Goal: Information Seeking & Learning: Understand process/instructions

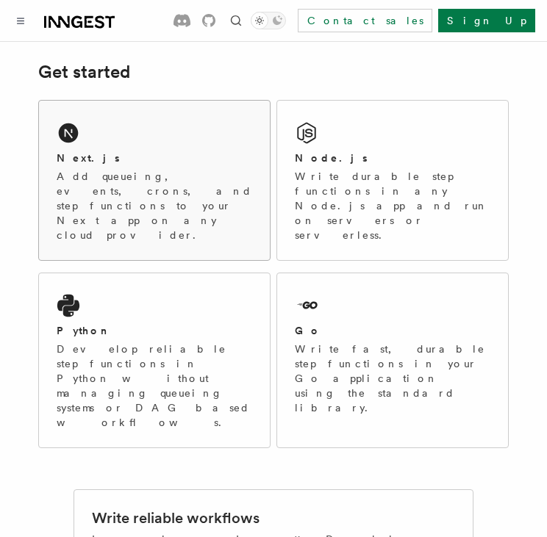
click at [148, 166] on div "Next.js Add queueing, events, crons, and step functions to your Next app on any…" at bounding box center [154, 197] width 195 height 92
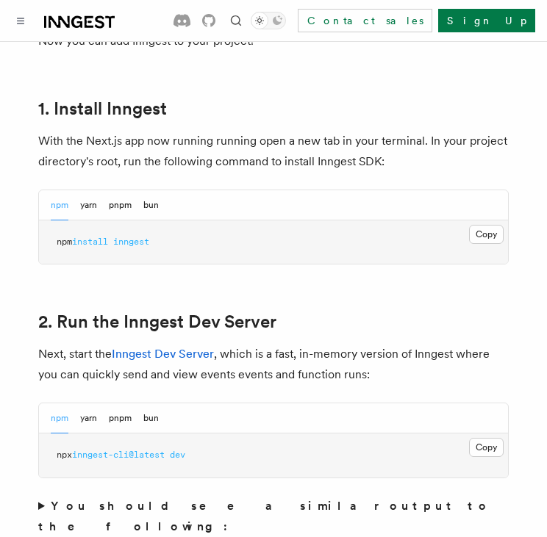
scroll to position [808, 0]
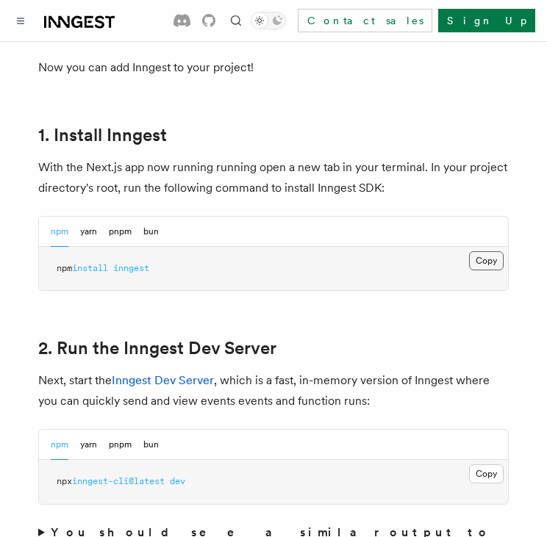
click at [471, 251] on button "Copy Copied" at bounding box center [486, 260] width 35 height 19
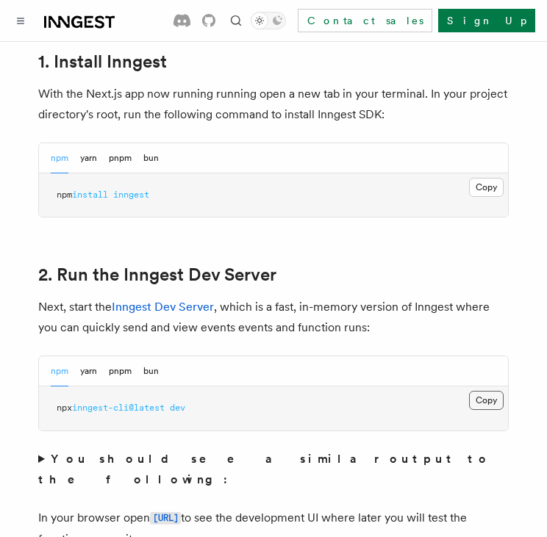
click at [494, 391] on button "Copy Copied" at bounding box center [486, 400] width 35 height 19
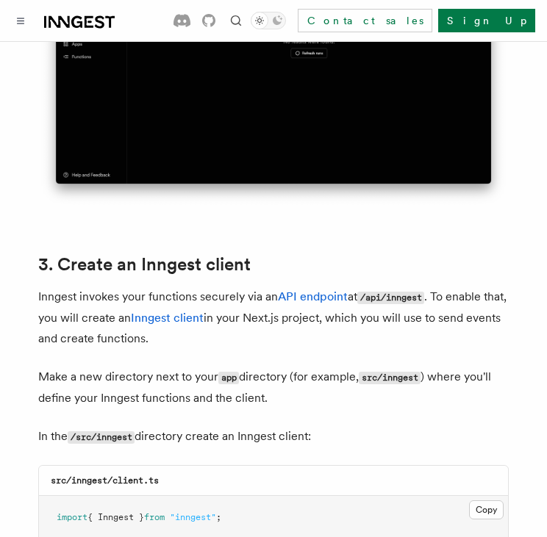
scroll to position [1690, 0]
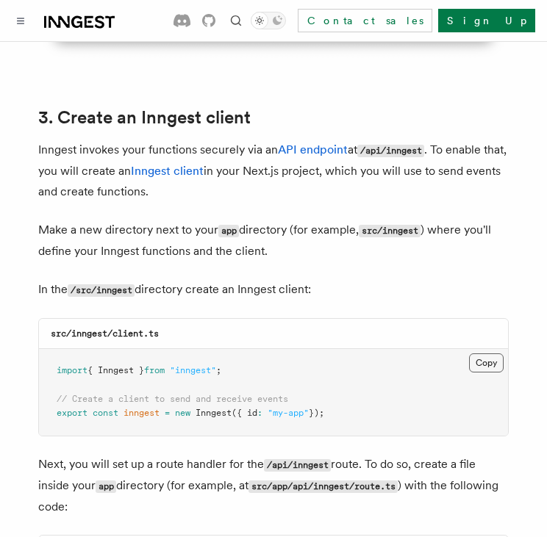
click at [489, 353] on button "Copy Copied" at bounding box center [486, 362] width 35 height 19
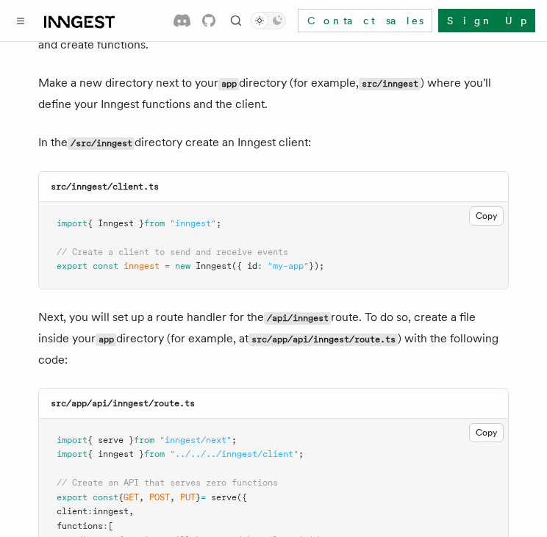
scroll to position [1984, 0]
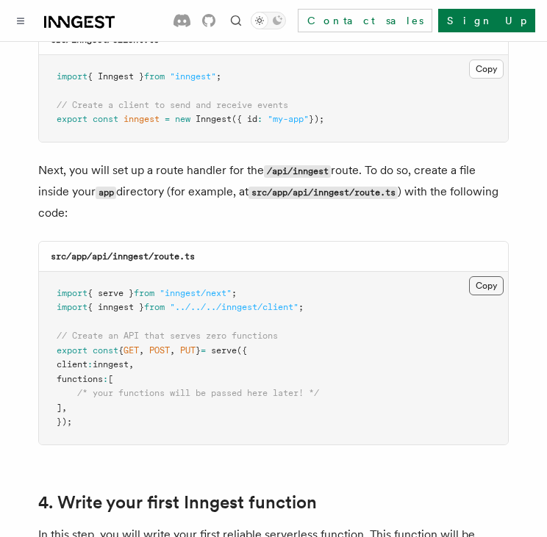
click at [494, 276] on button "Copy Copied" at bounding box center [486, 285] width 35 height 19
